Goal: Transaction & Acquisition: Download file/media

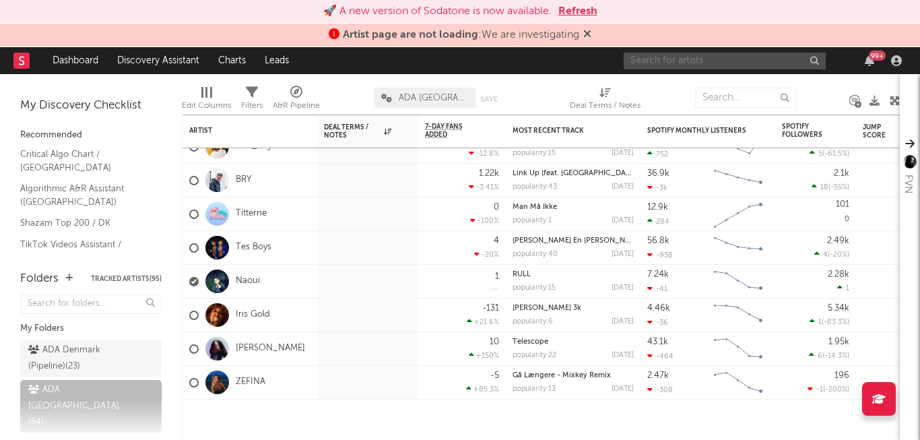
click at [710, 64] on input "text" at bounding box center [724, 61] width 202 height 17
type input "mowgli"
click at [692, 75] on div "Edit Columns Filters A&R Pipeline ADA [GEOGRAPHIC_DATA] Save Save as Deal Terms…" at bounding box center [541, 94] width 718 height 40
click at [681, 59] on input "mowgli" at bounding box center [724, 61] width 202 height 17
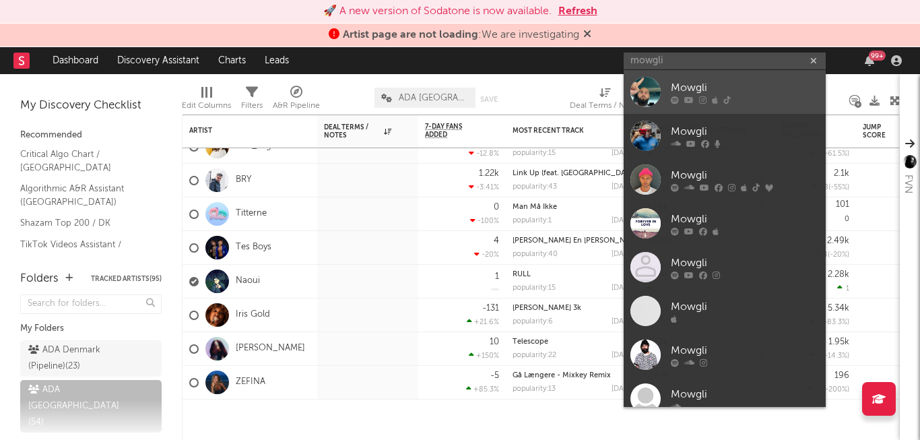
click at [680, 100] on div at bounding box center [745, 100] width 148 height 8
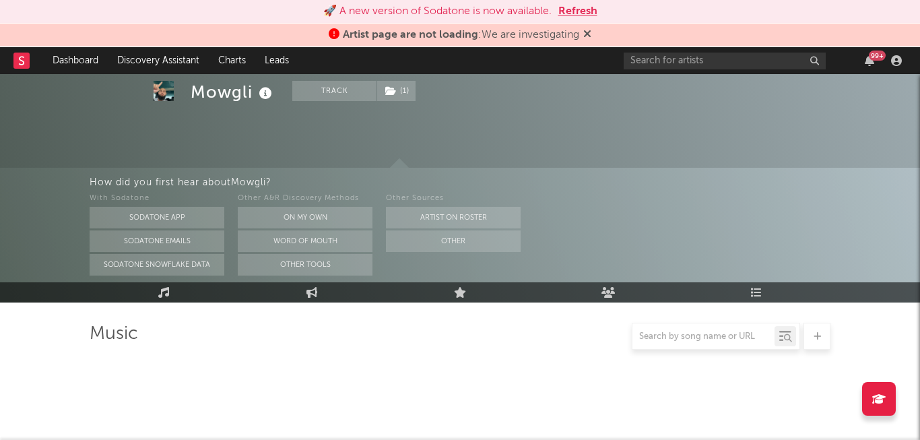
scroll to position [230, 0]
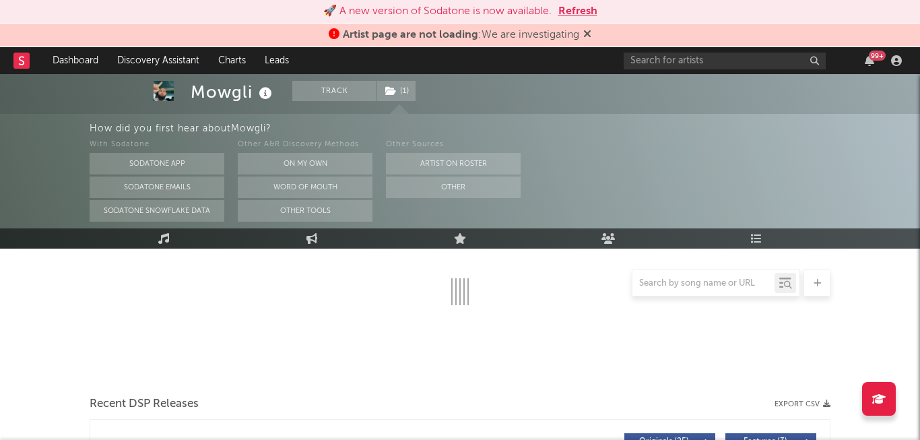
select select "6m"
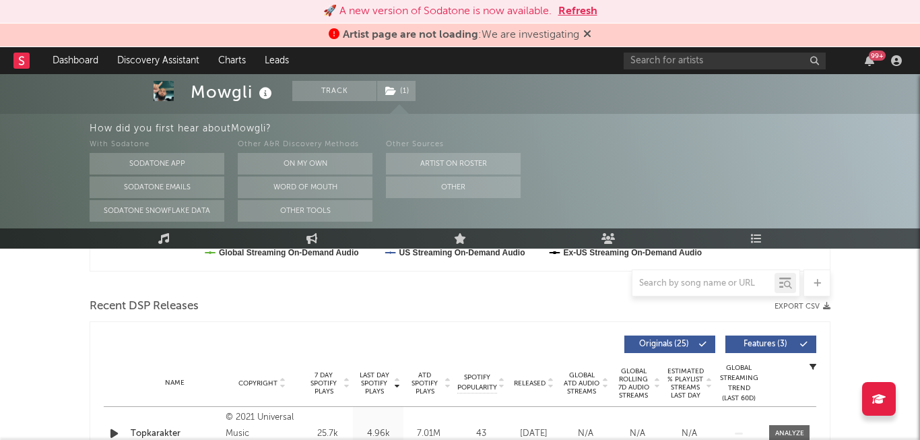
scroll to position [417, 0]
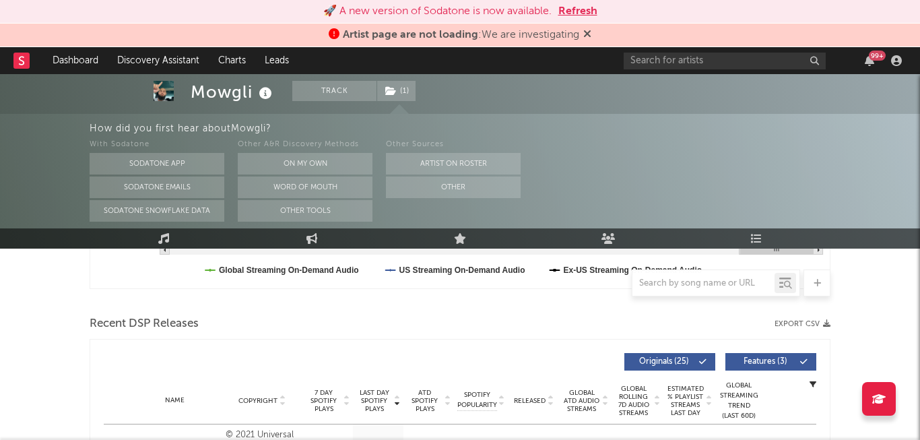
click at [811, 326] on button "Export CSV" at bounding box center [802, 324] width 56 height 8
